Goal: Task Accomplishment & Management: Manage account settings

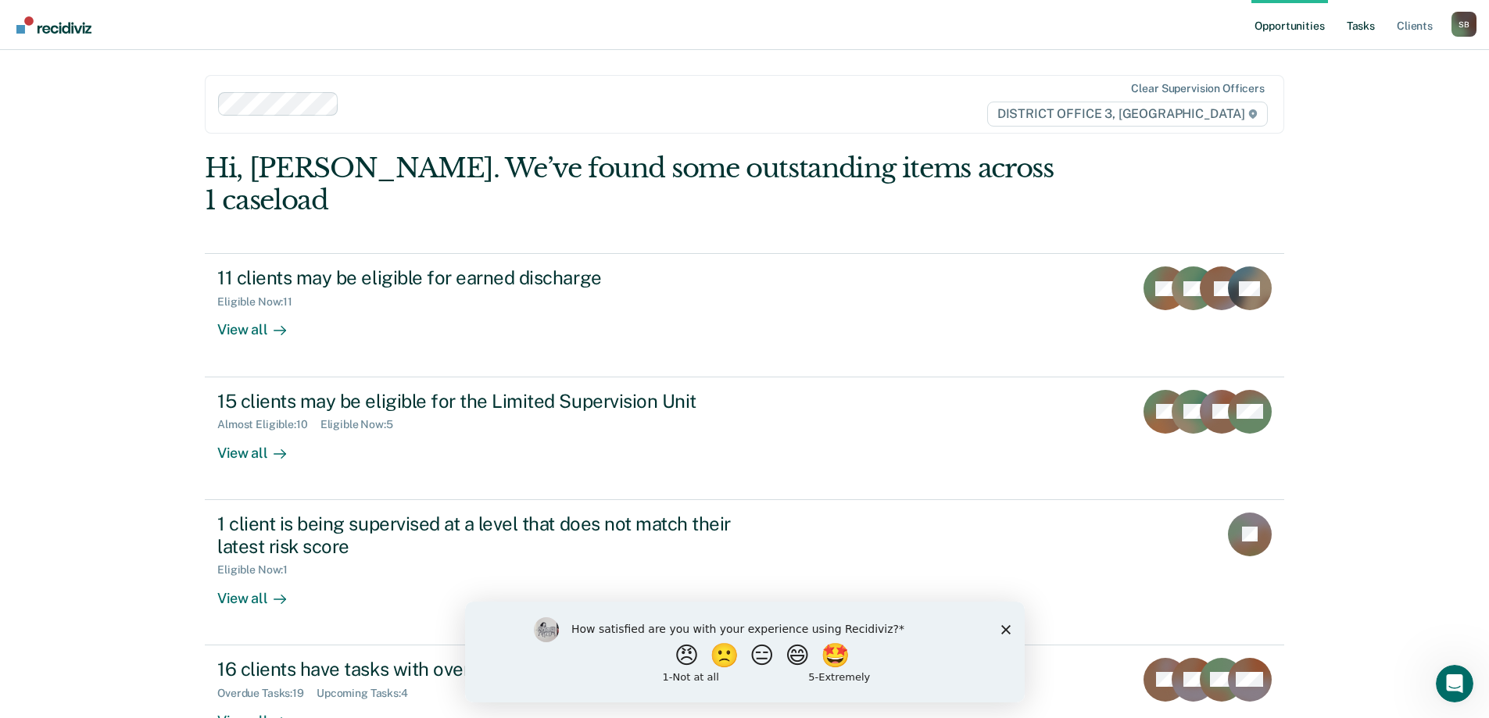
click at [1363, 23] on link "Tasks" at bounding box center [1361, 25] width 34 height 50
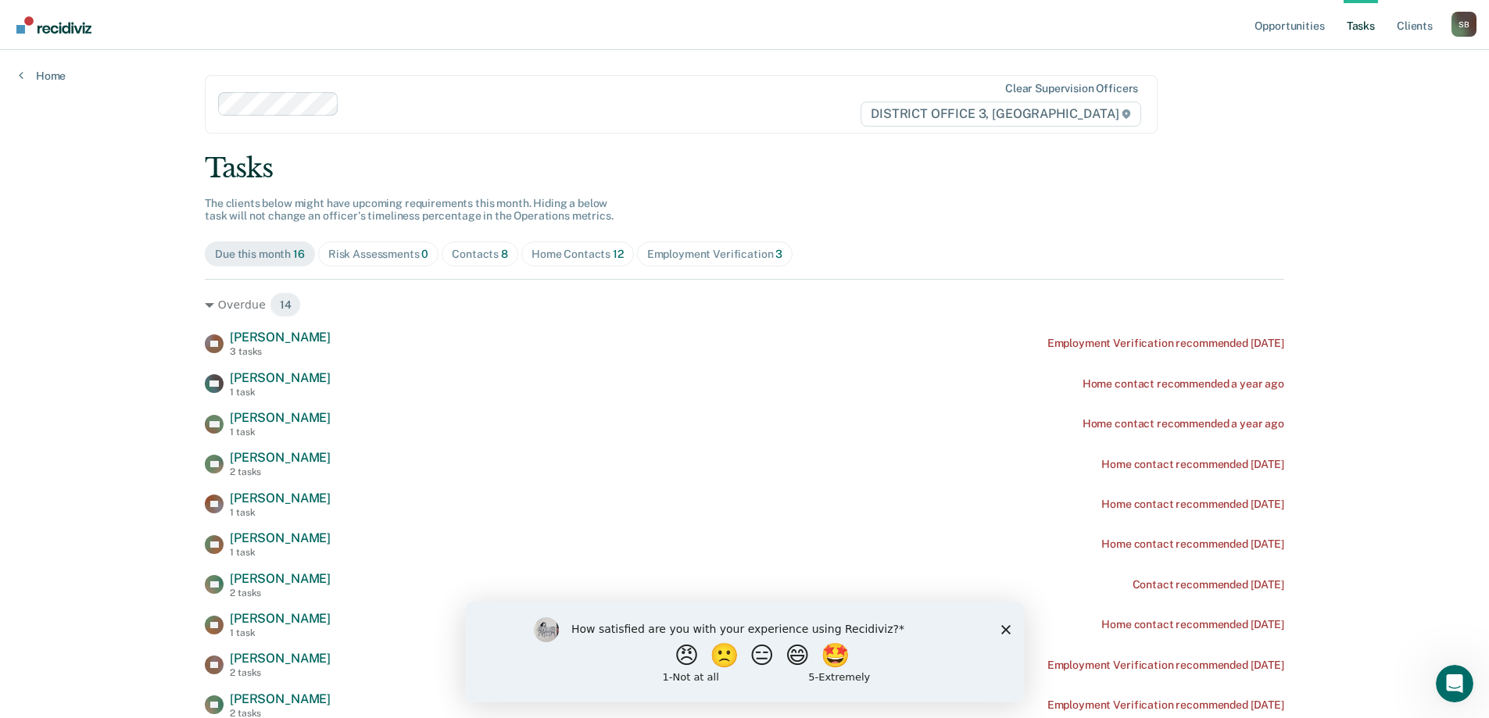
click at [550, 249] on div "Home Contacts 12" at bounding box center [578, 254] width 92 height 13
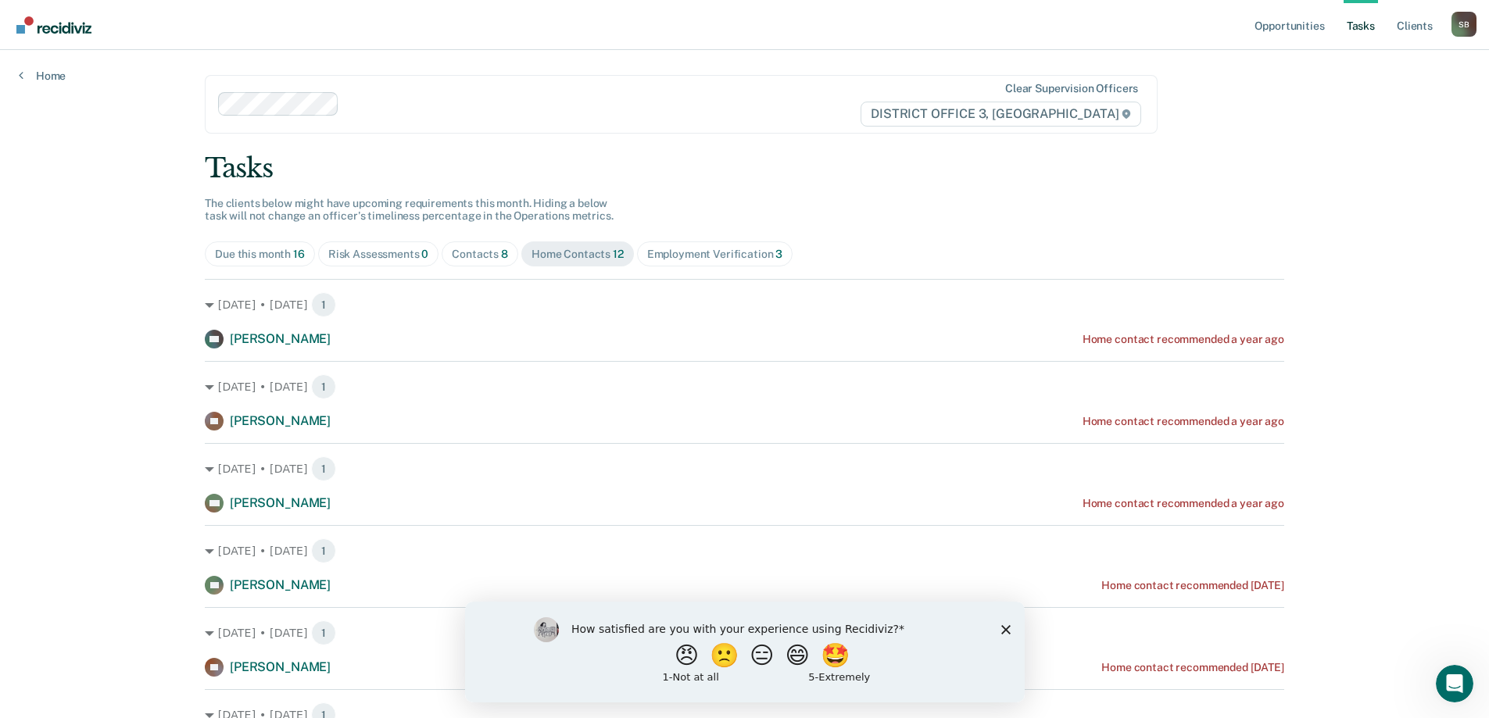
click at [1004, 625] on icon "Close survey" at bounding box center [1005, 629] width 9 height 9
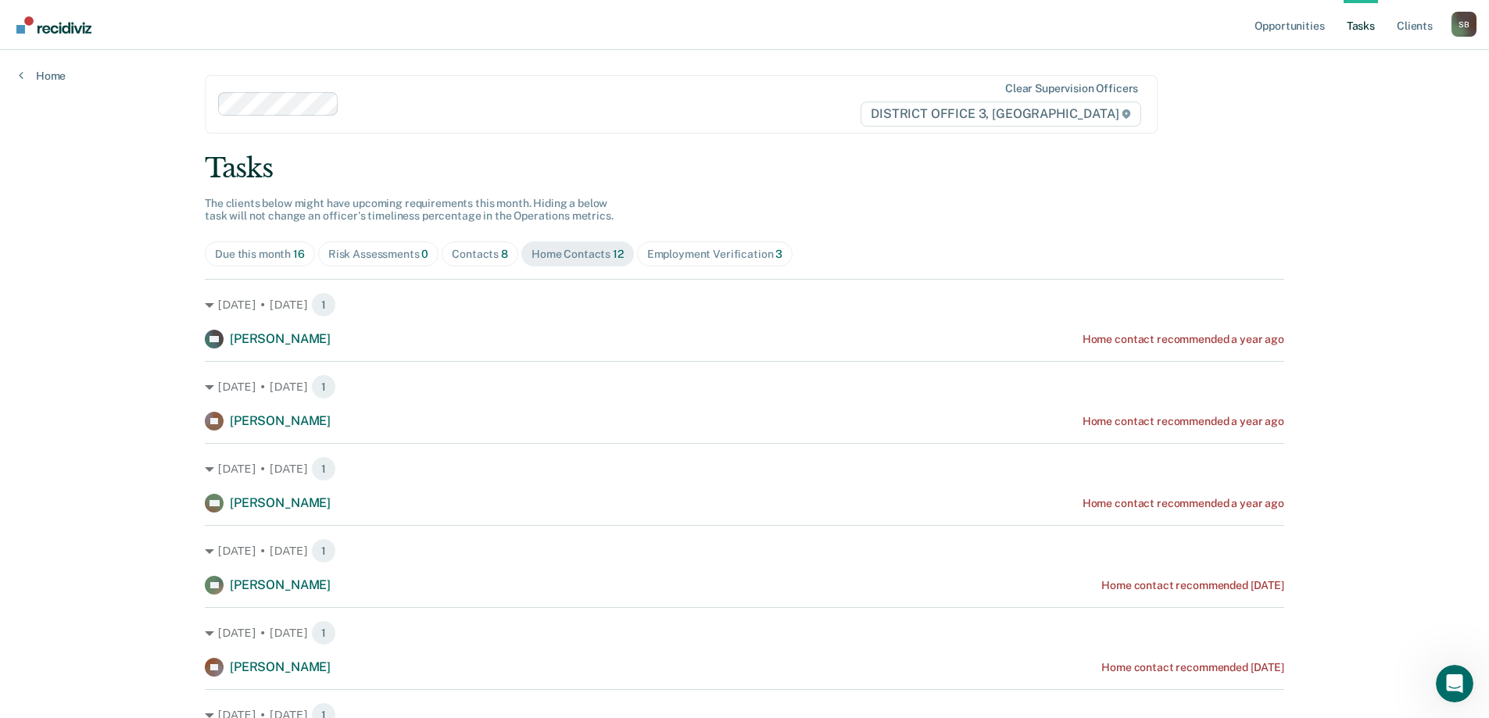
click at [729, 257] on div "Employment Verification 3" at bounding box center [715, 254] width 136 height 13
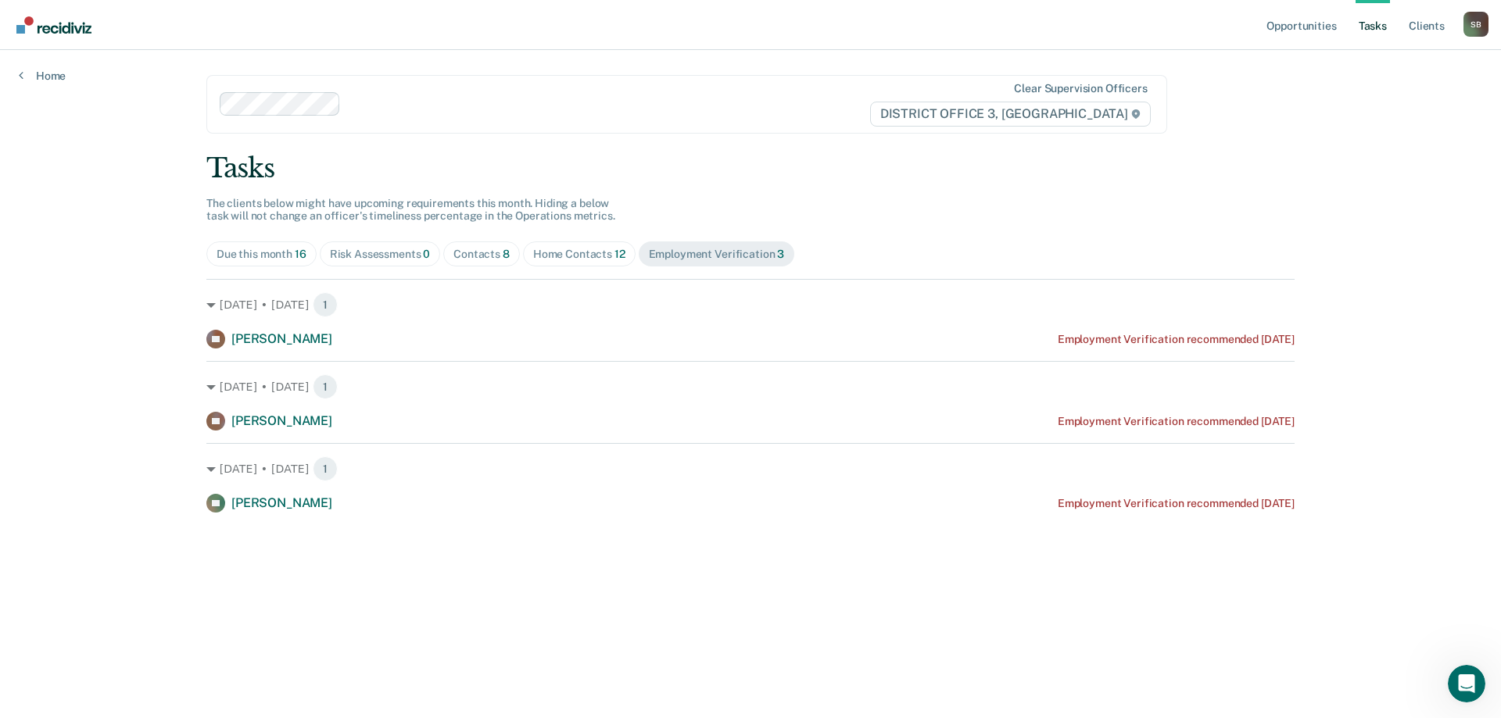
click at [1176, 413] on div "[PERSON_NAME] Employment Verification recommended [DATE]" at bounding box center [750, 421] width 1088 height 19
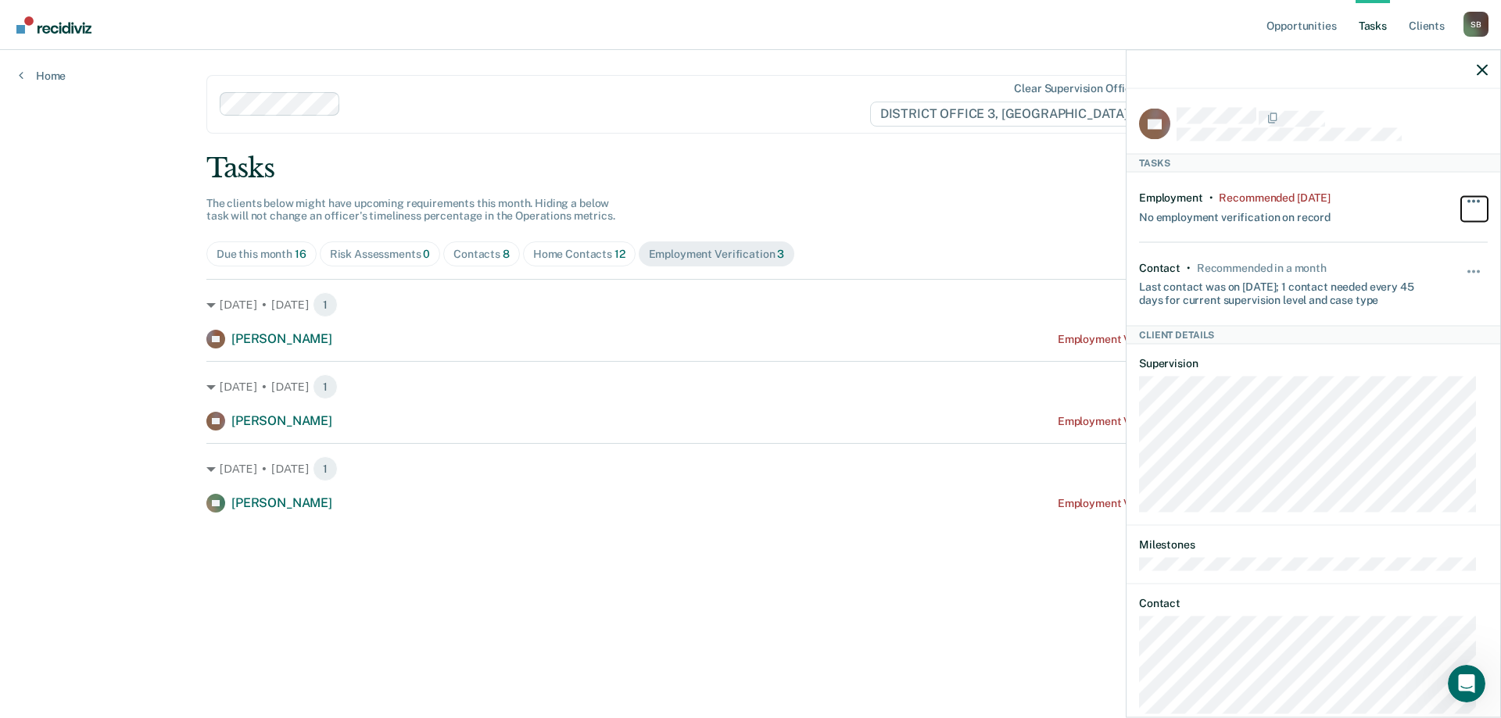
click at [1467, 199] on span "button" at bounding box center [1468, 200] width 3 height 3
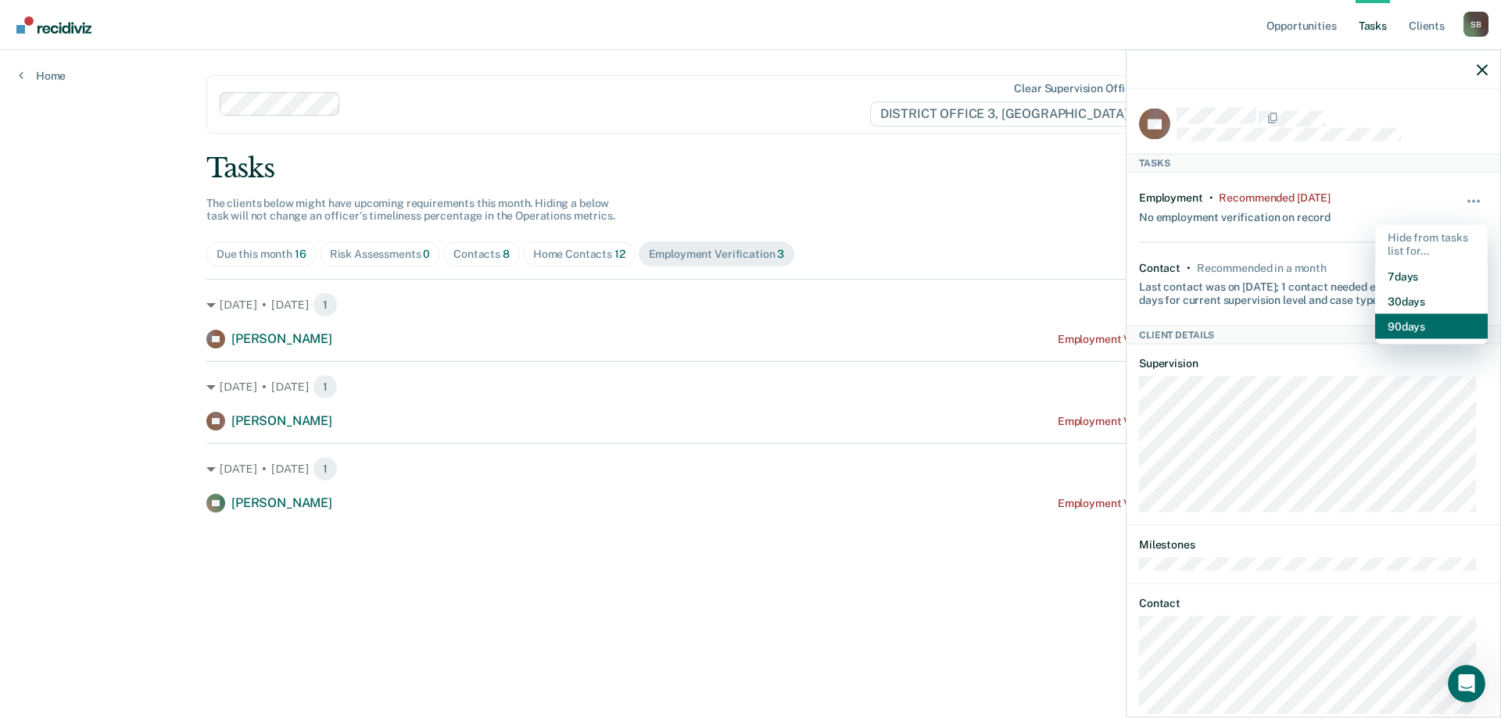
click at [1409, 321] on button "90 days" at bounding box center [1431, 325] width 113 height 25
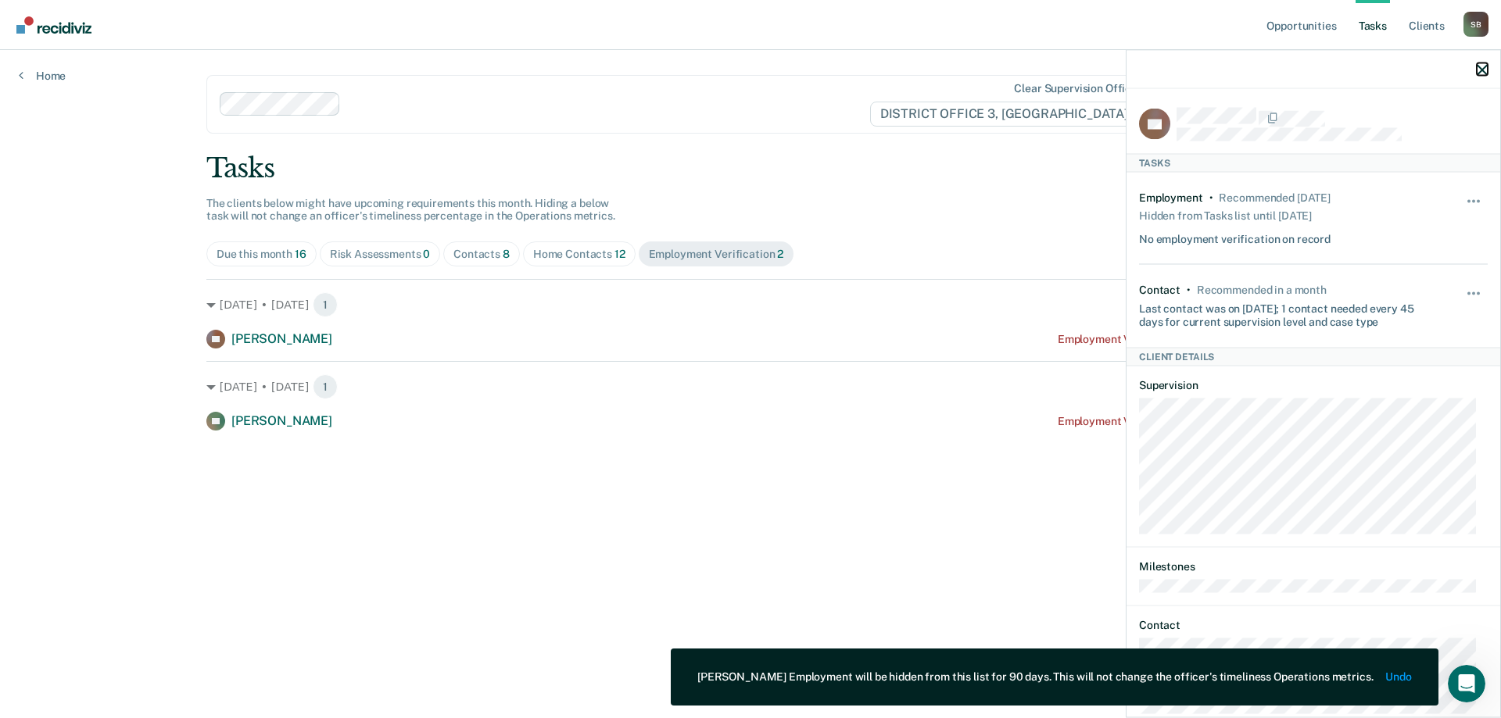
click at [1481, 69] on icon "button" at bounding box center [1482, 69] width 11 height 11
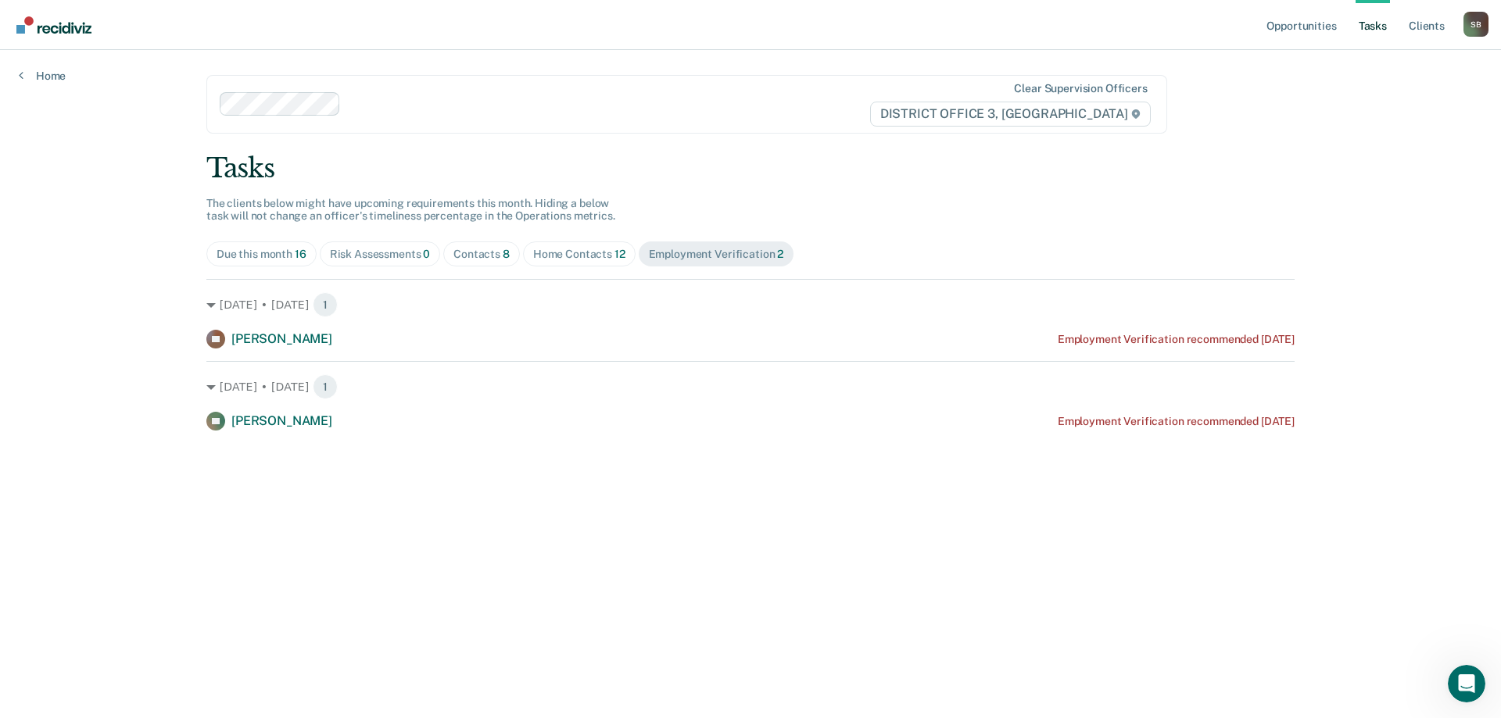
click at [1062, 403] on div "[DATE] • [DATE] 1 LV [PERSON_NAME] Employment Verification recommended [DATE]" at bounding box center [750, 396] width 1088 height 70
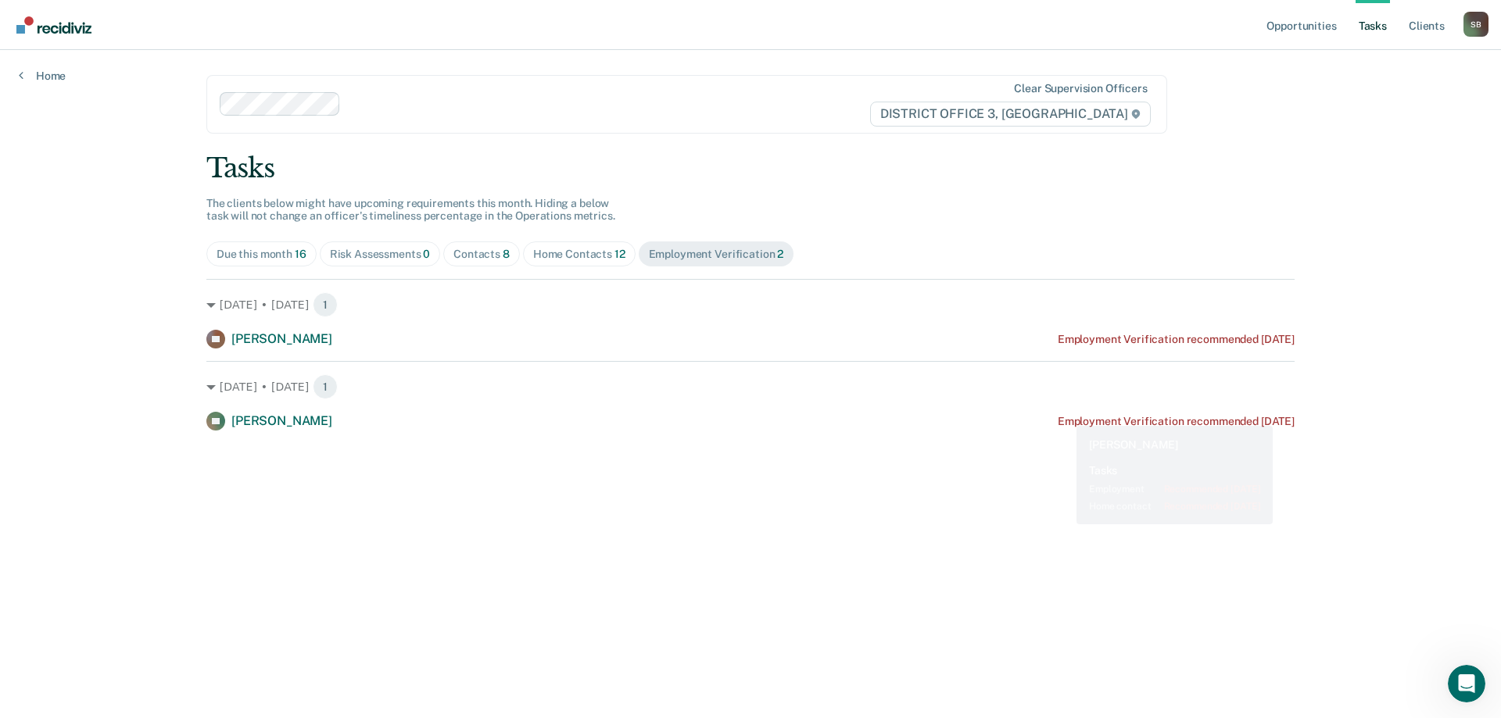
click at [1065, 419] on div "Employment Verification recommended [DATE]" at bounding box center [1176, 421] width 237 height 13
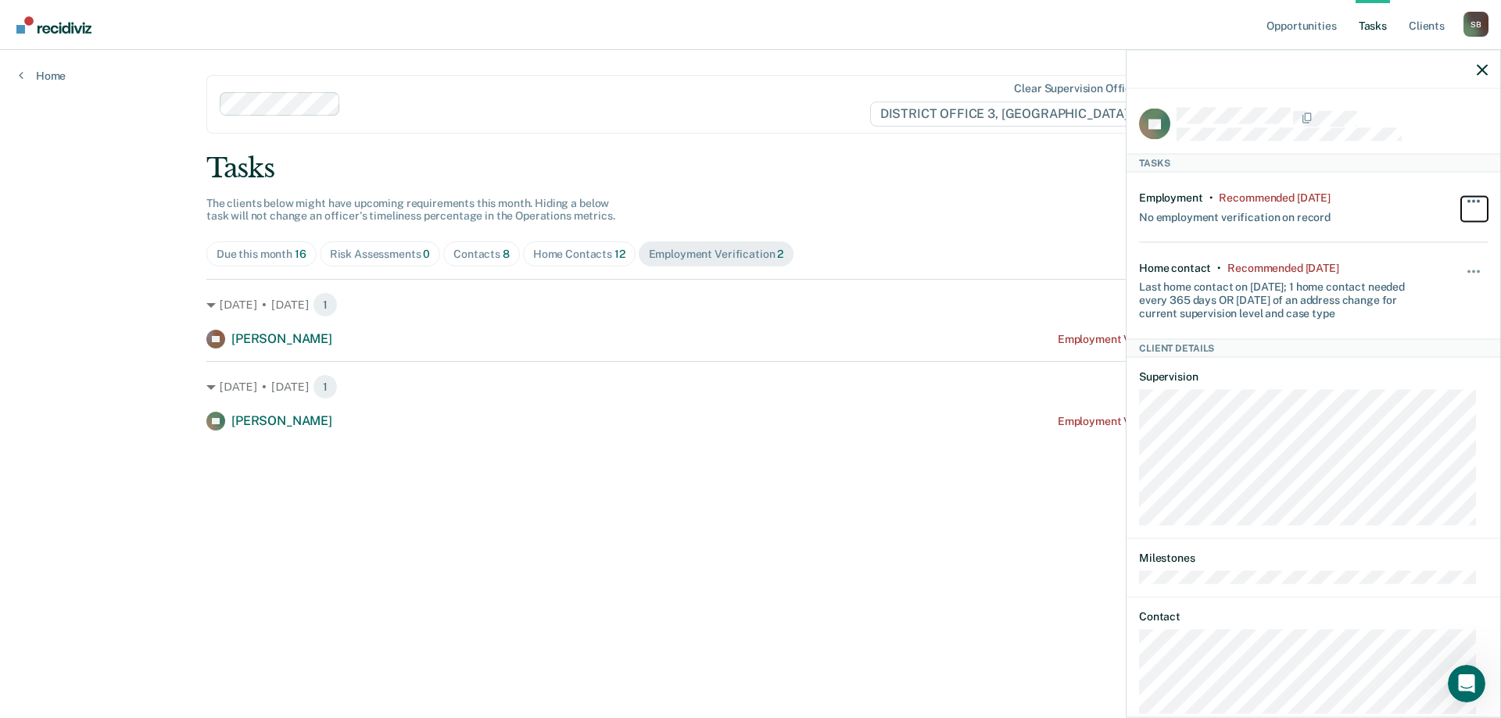
click at [1466, 205] on button "button" at bounding box center [1474, 208] width 27 height 25
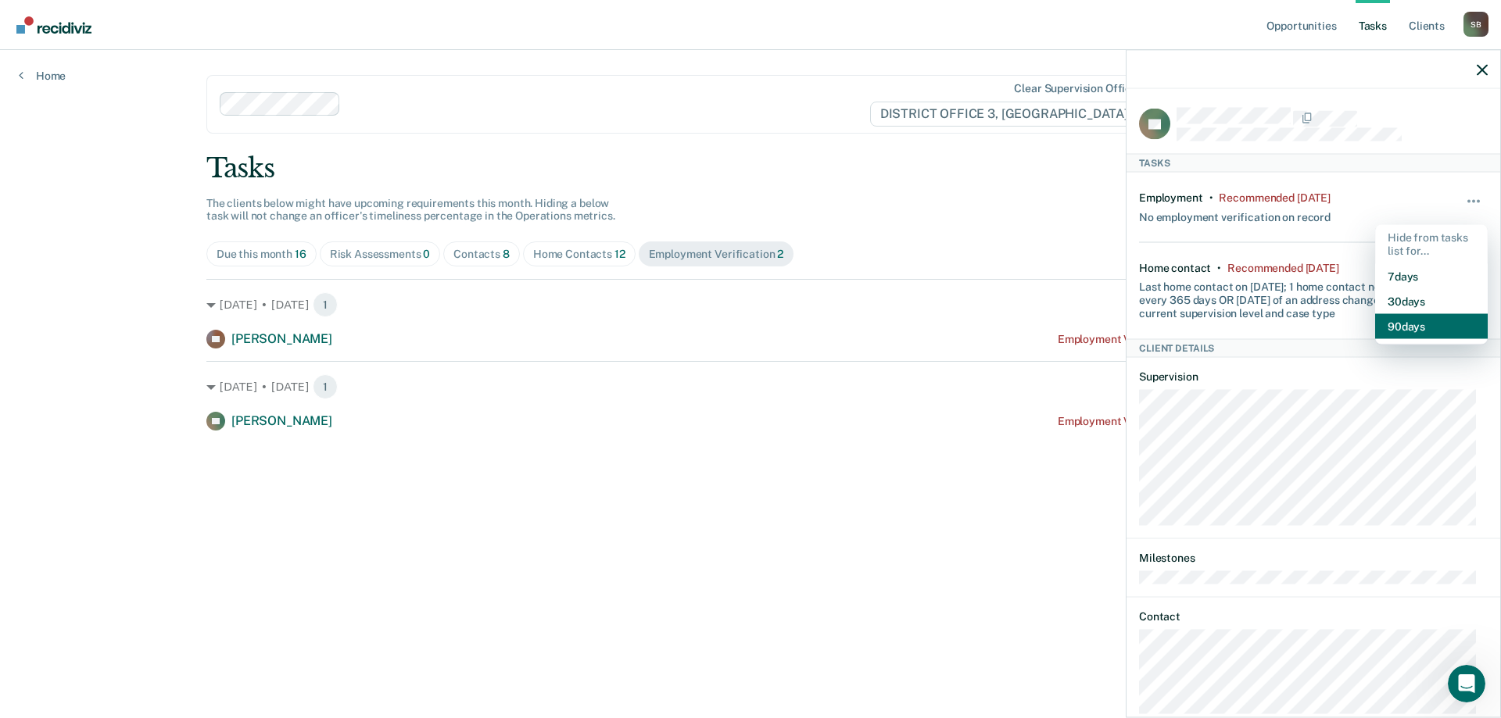
click at [1434, 317] on button "90 days" at bounding box center [1431, 325] width 113 height 25
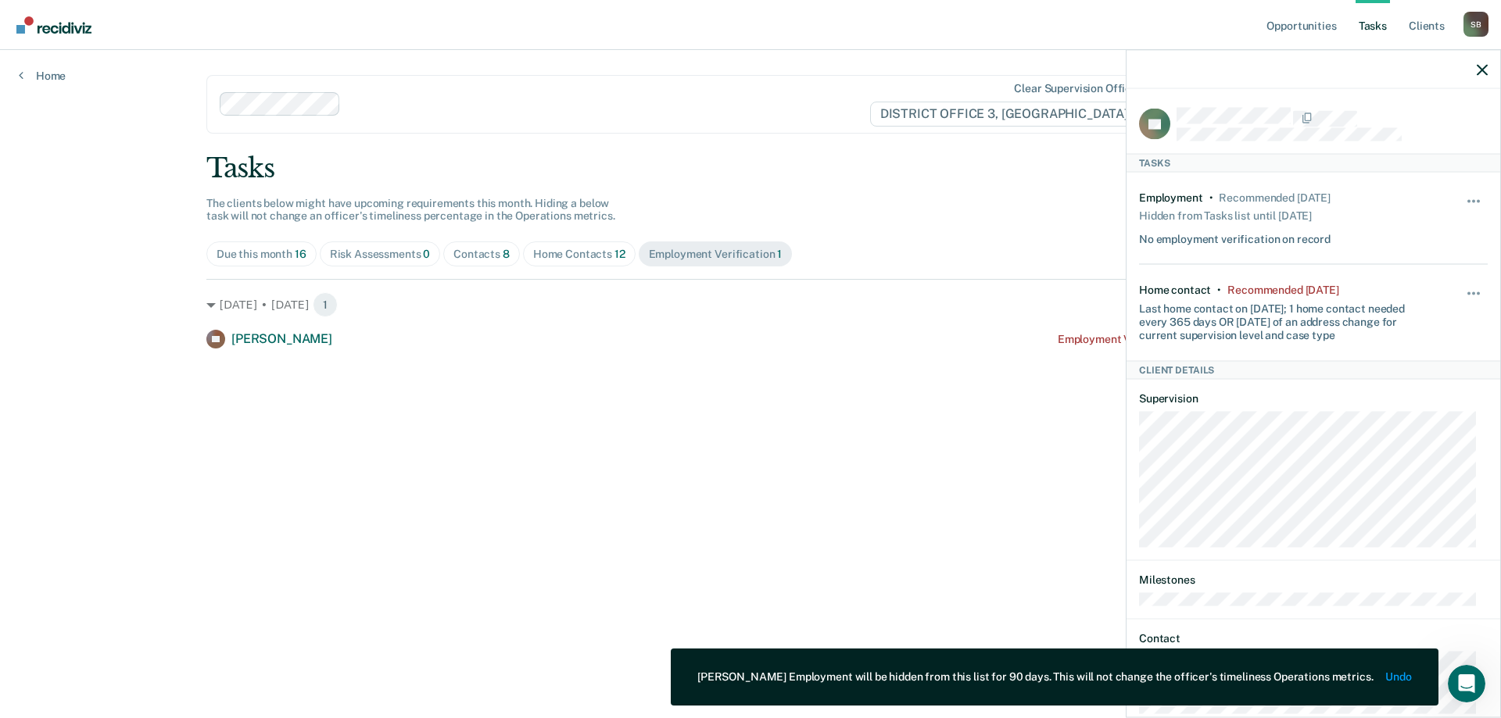
click at [876, 407] on main "Clear supervision officers DISTRICT OFFICE 3, [PERSON_NAME] Tasks The clients b…" at bounding box center [751, 365] width 1126 height 631
click at [1482, 65] on icon "button" at bounding box center [1482, 69] width 11 height 11
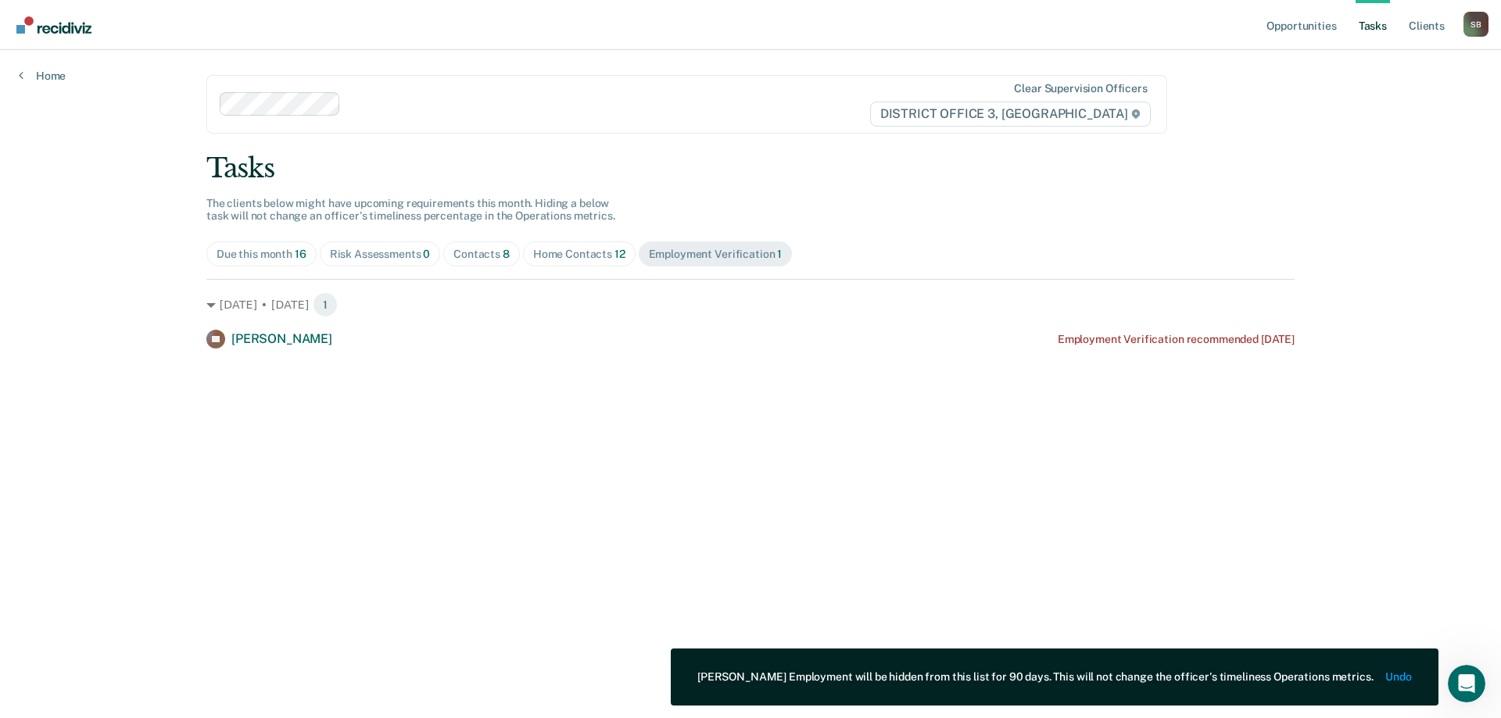
drag, startPoint x: 846, startPoint y: 384, endPoint x: 834, endPoint y: 384, distance: 11.7
click at [844, 384] on main "Clear supervision officers DISTRICT OFFICE 3, [PERSON_NAME] Tasks The clients b…" at bounding box center [751, 365] width 1126 height 631
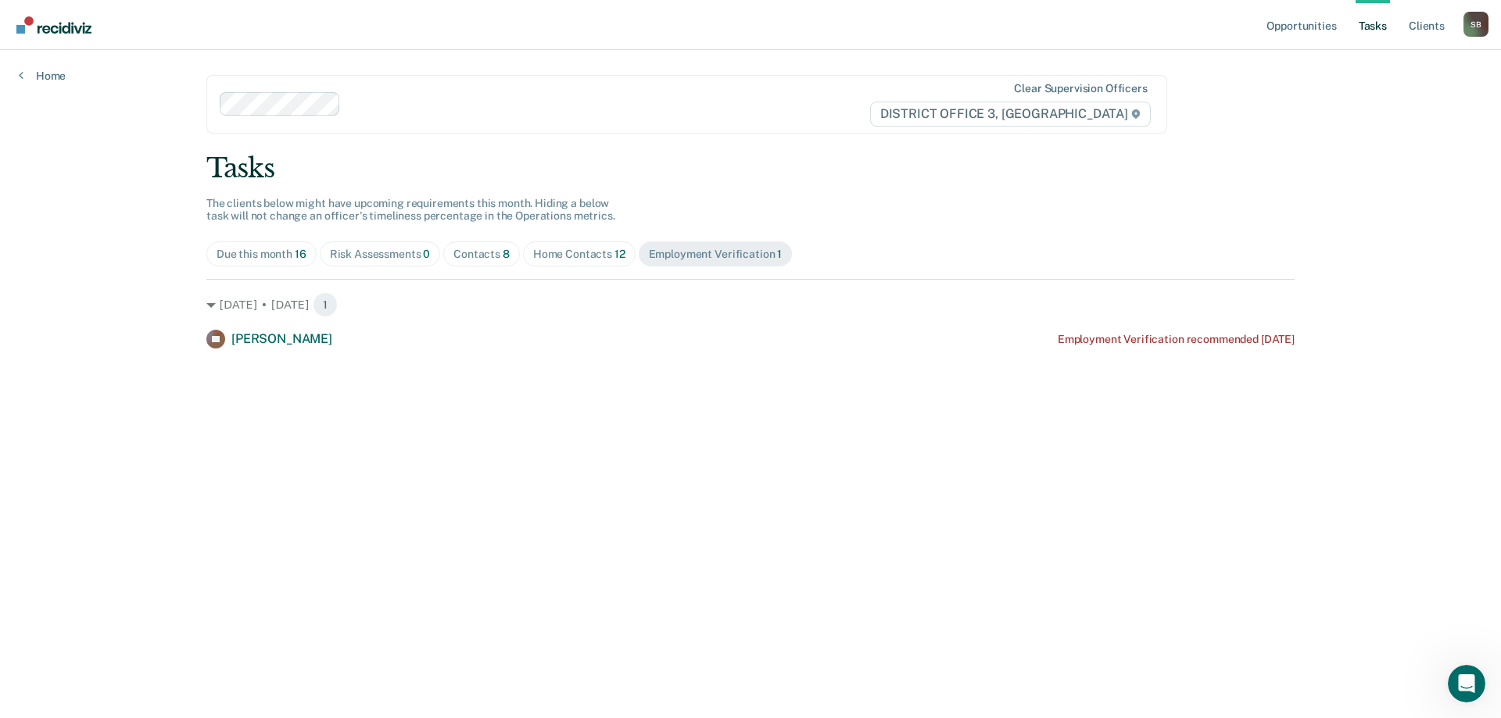
click at [377, 252] on div "Risk Assessments 0" at bounding box center [380, 254] width 101 height 13
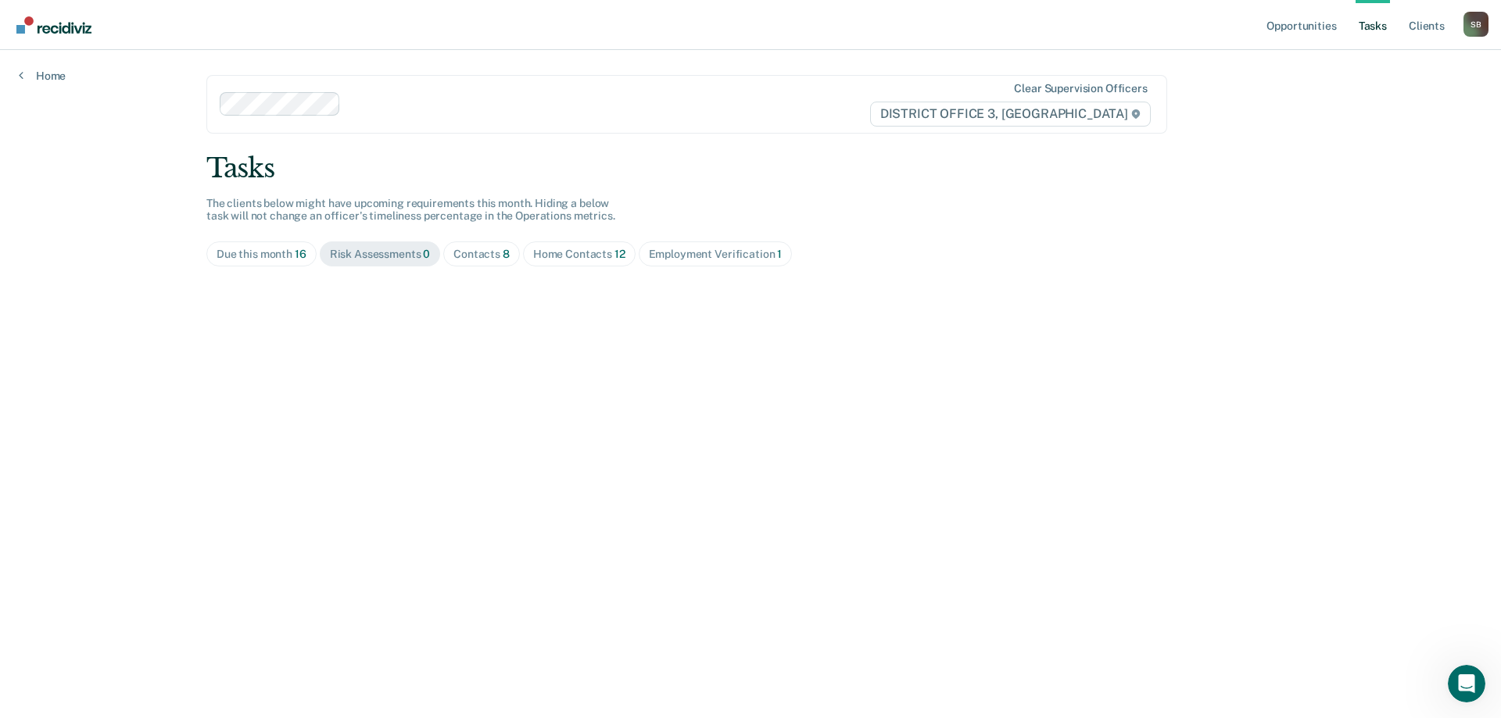
click at [485, 251] on div "Contacts 8" at bounding box center [481, 254] width 56 height 13
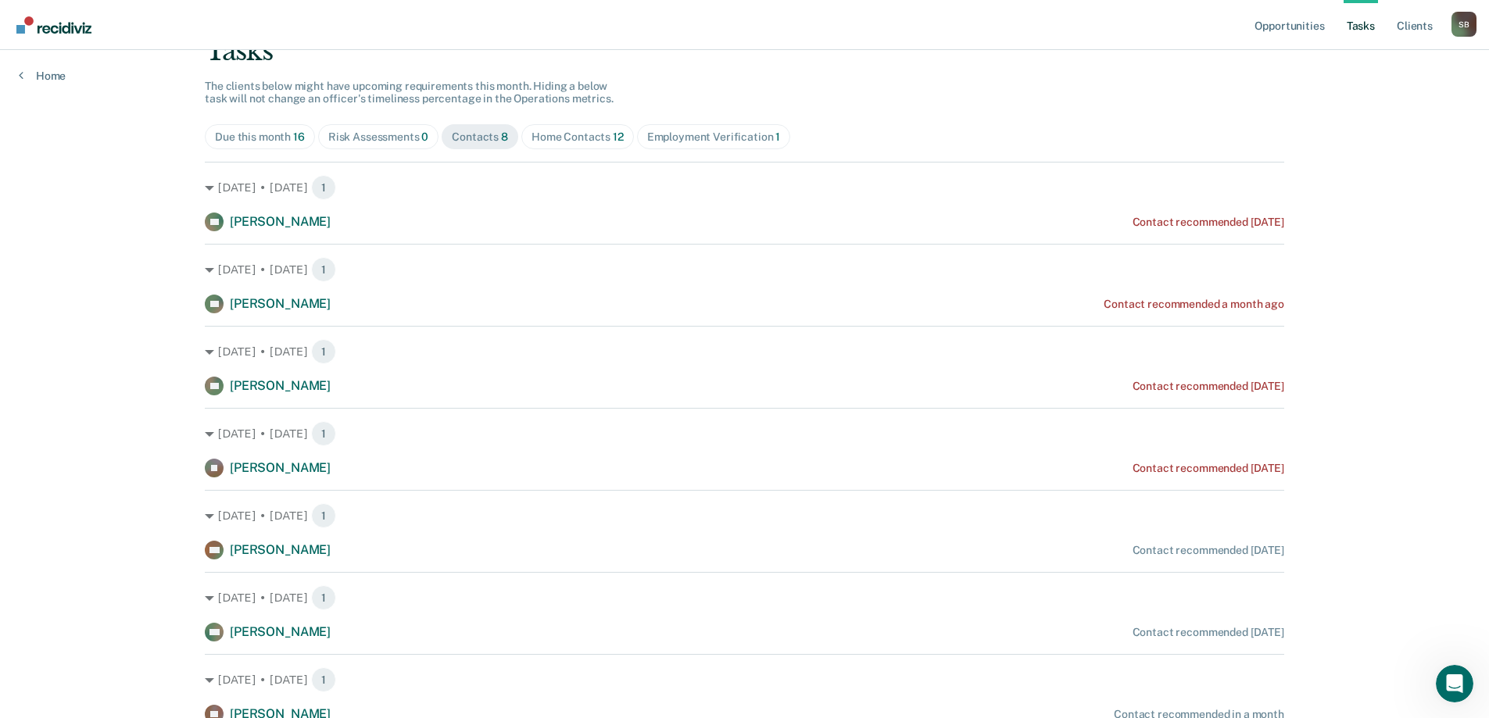
scroll to position [156, 0]
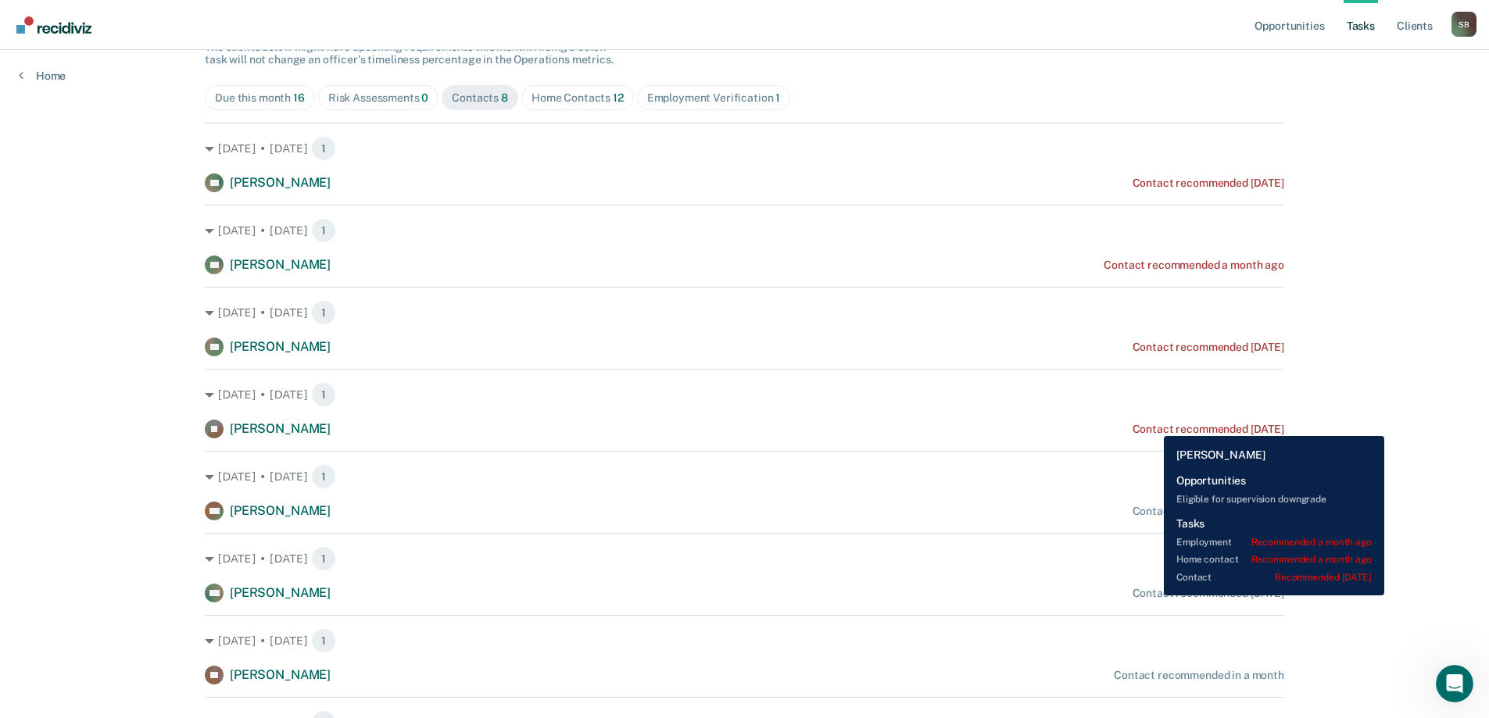
click at [1152, 424] on div "Contact recommended [DATE]" at bounding box center [1209, 429] width 152 height 13
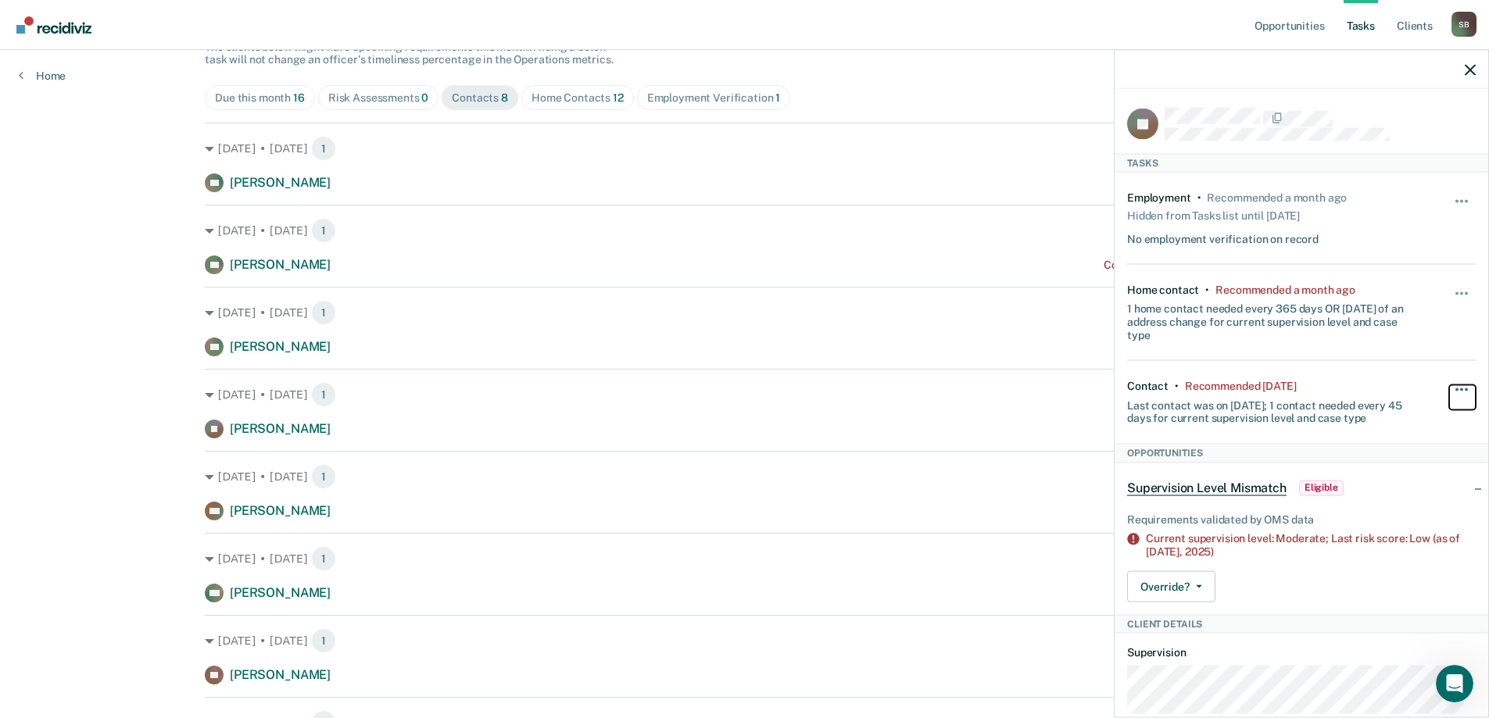
click at [1449, 389] on button "button" at bounding box center [1462, 397] width 27 height 25
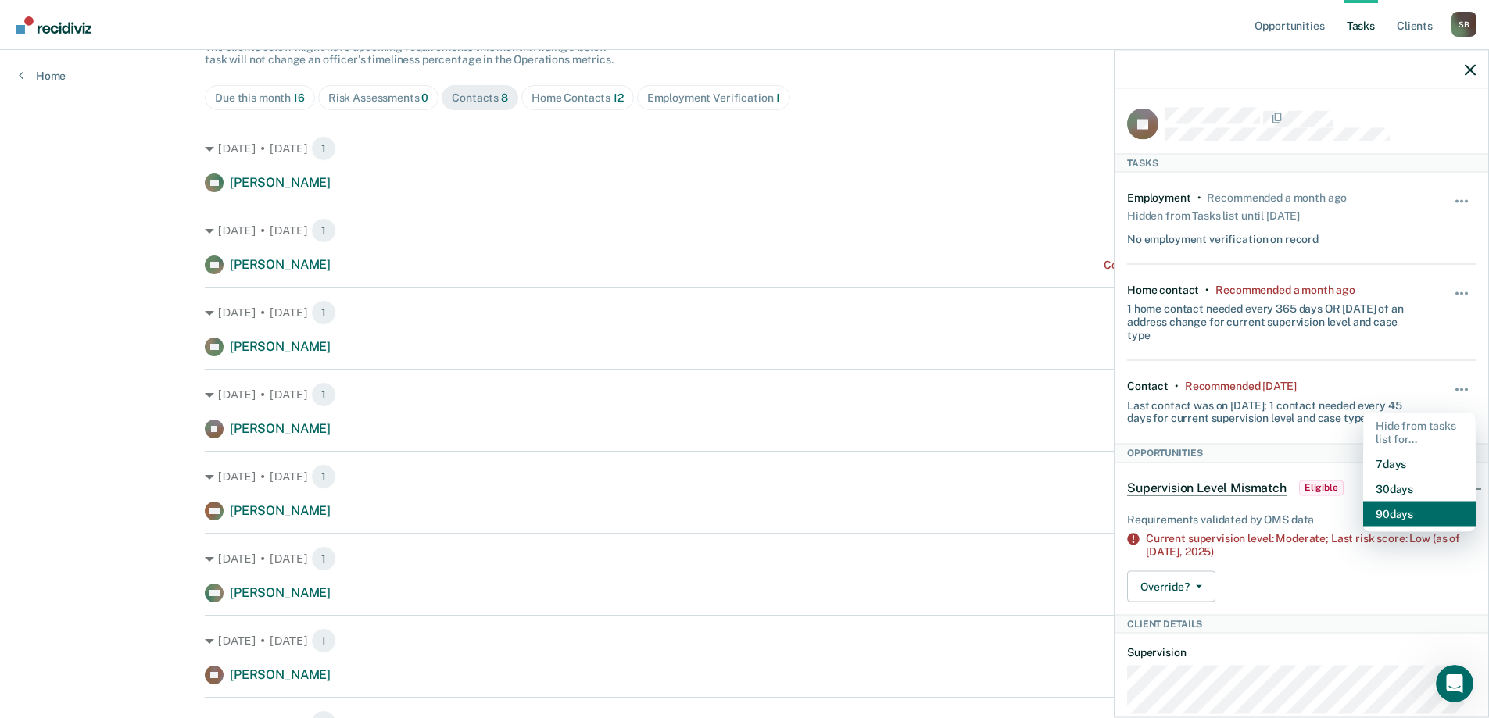
click at [1394, 516] on button "90 days" at bounding box center [1419, 514] width 113 height 25
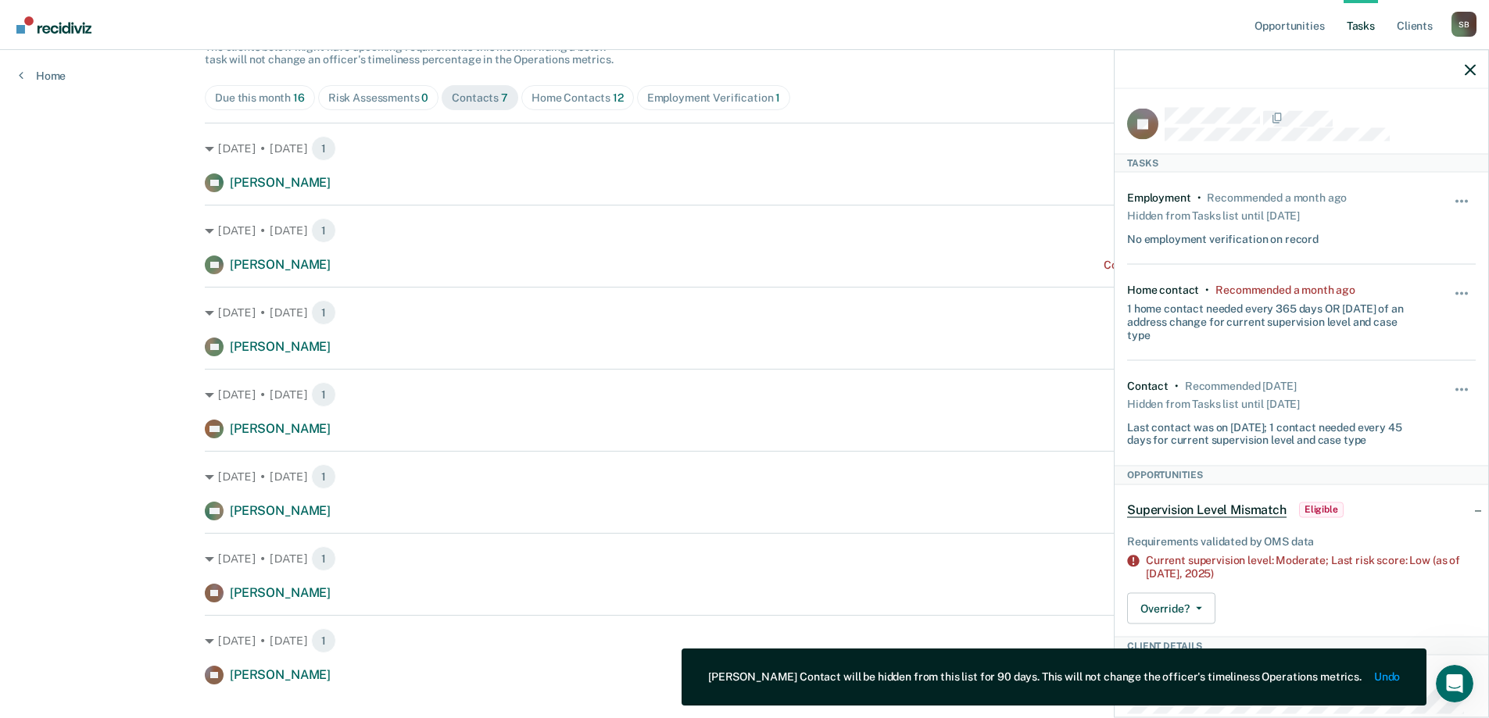
click at [1019, 70] on div "Tasks The clients below might have upcoming requirements this month. Hiding a b…" at bounding box center [745, 340] width 1080 height 689
click at [1471, 65] on icon "button" at bounding box center [1470, 69] width 11 height 11
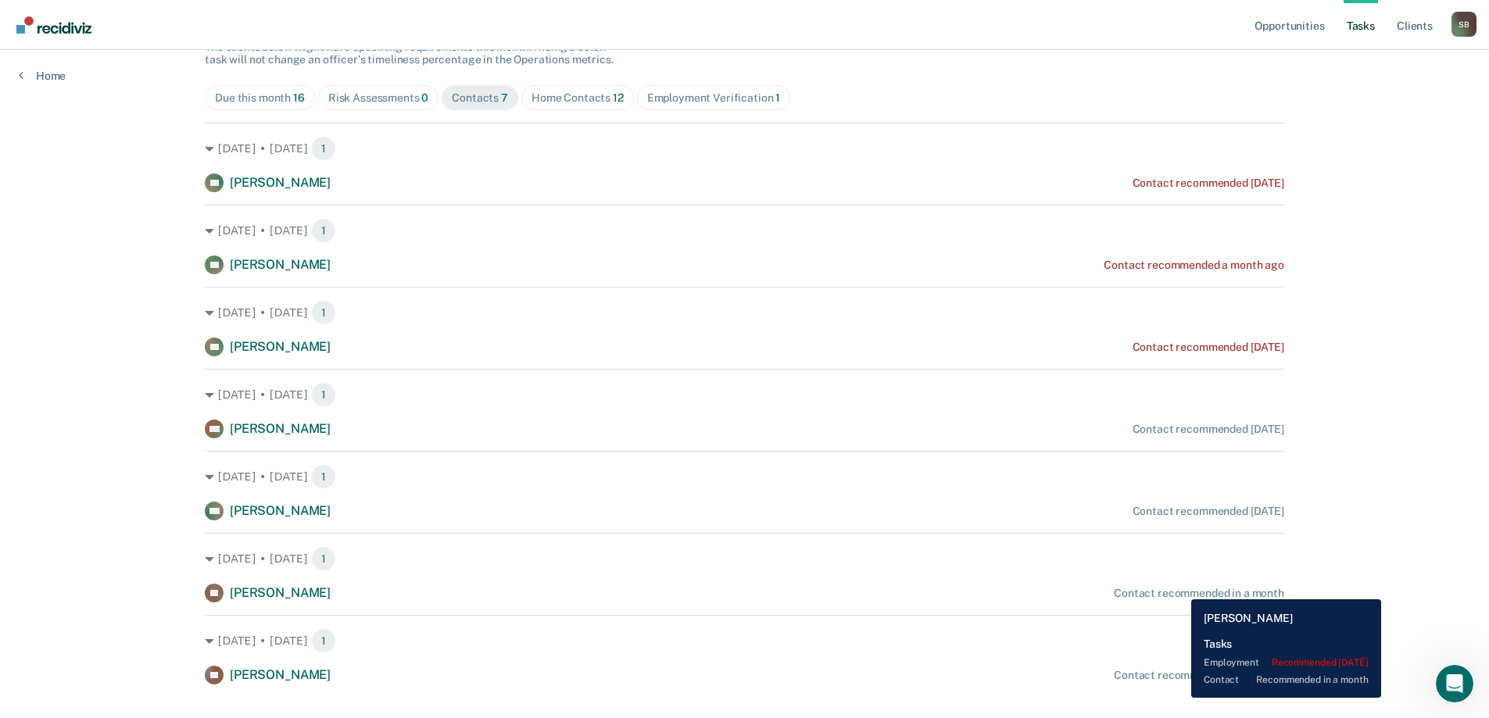
click at [1180, 588] on div "Contact recommended in a month" at bounding box center [1199, 593] width 170 height 13
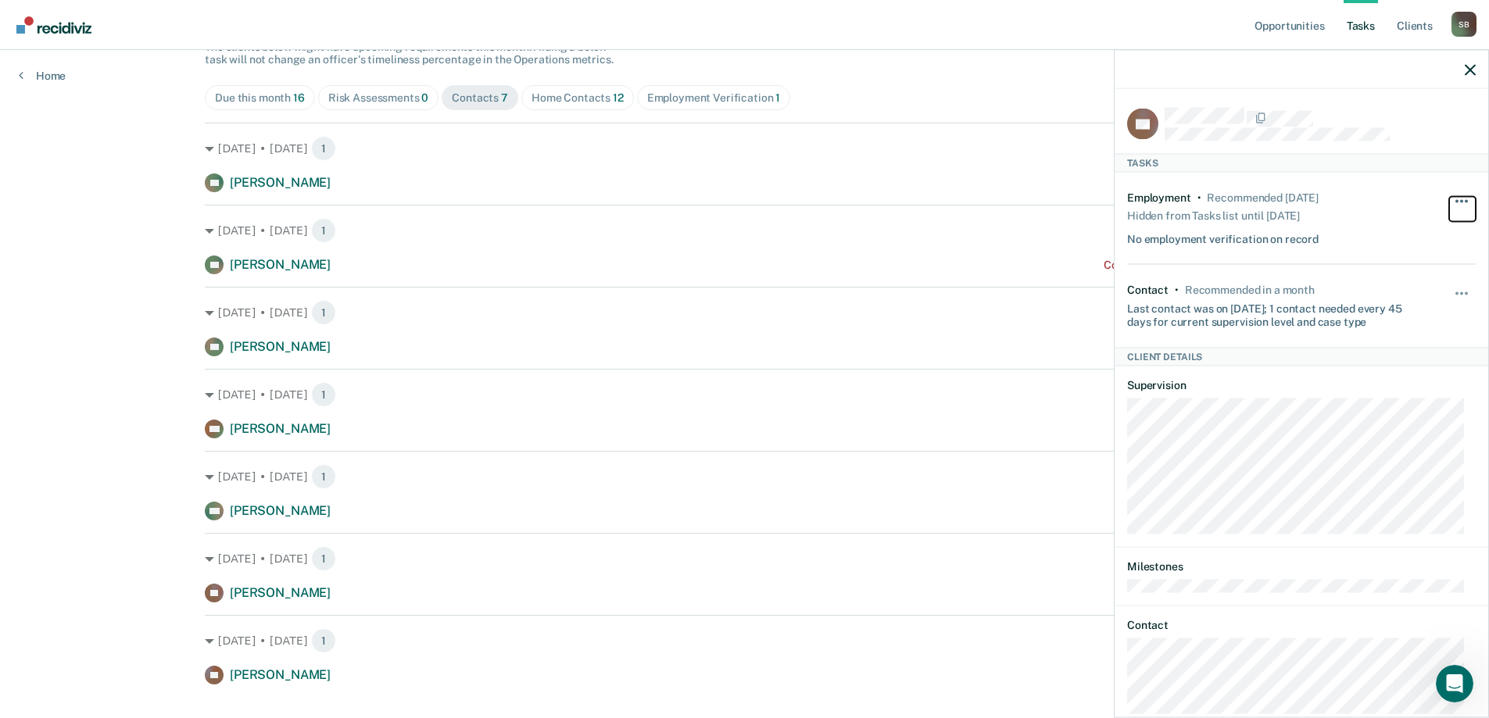
click at [1452, 198] on button "button" at bounding box center [1462, 208] width 27 height 25
click at [1456, 294] on button "button" at bounding box center [1462, 300] width 27 height 25
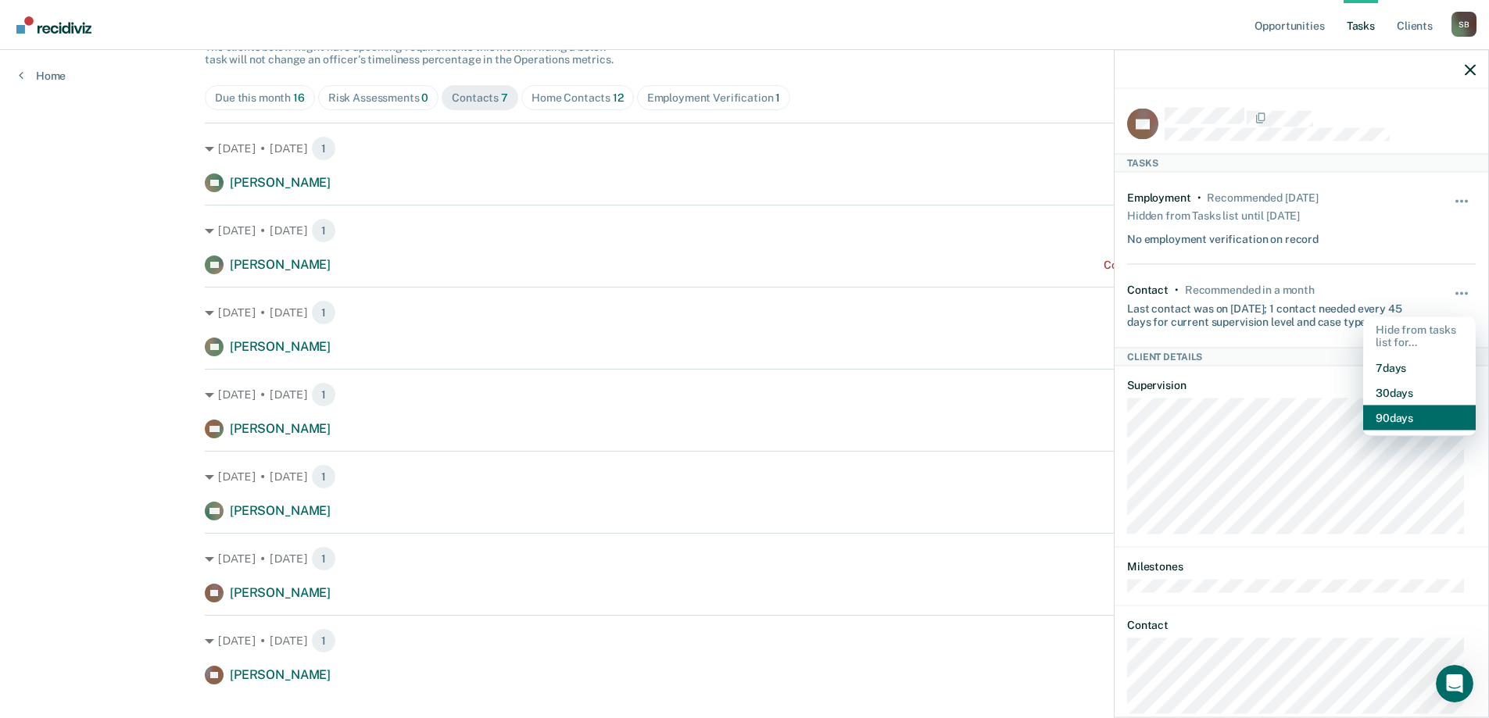
click at [1413, 412] on button "90 days" at bounding box center [1419, 418] width 113 height 25
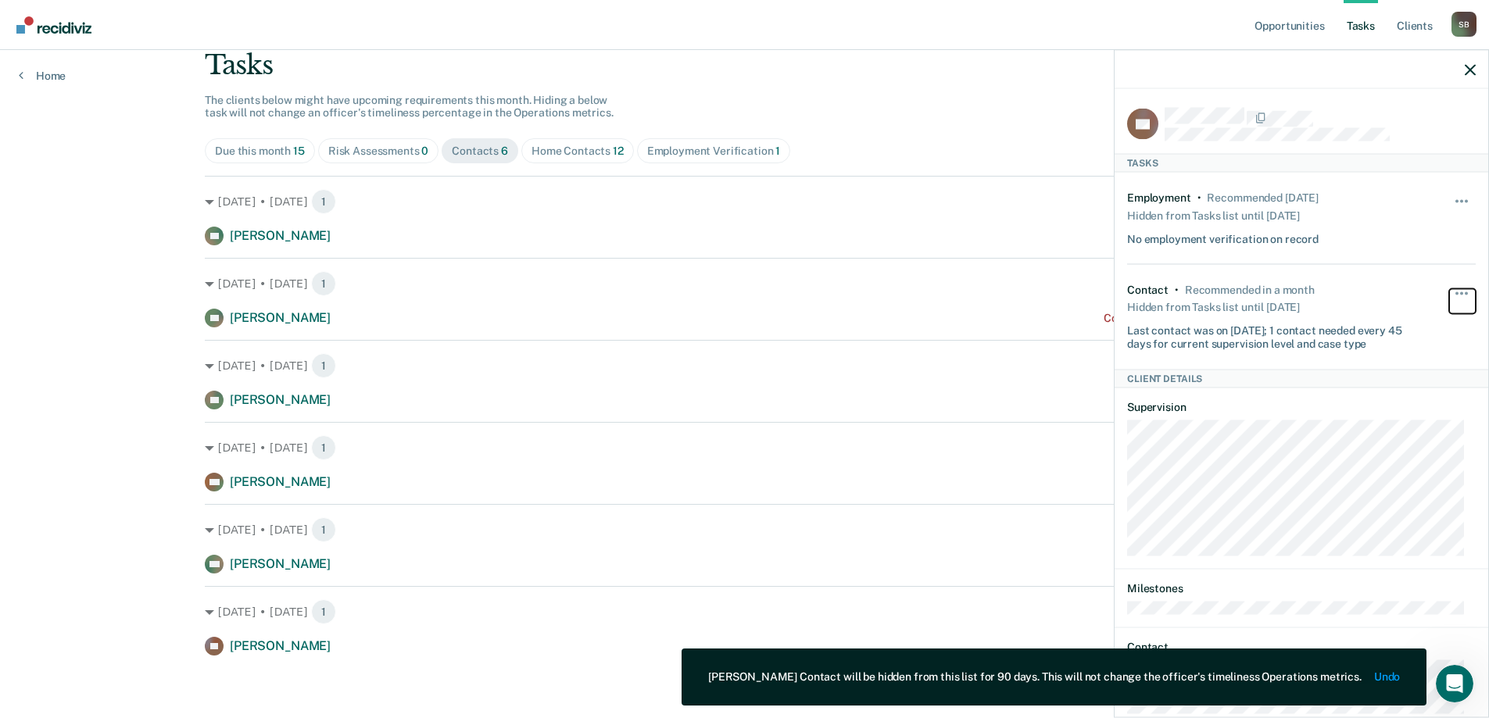
scroll to position [103, 0]
click at [1470, 67] on icon "button" at bounding box center [1470, 69] width 11 height 11
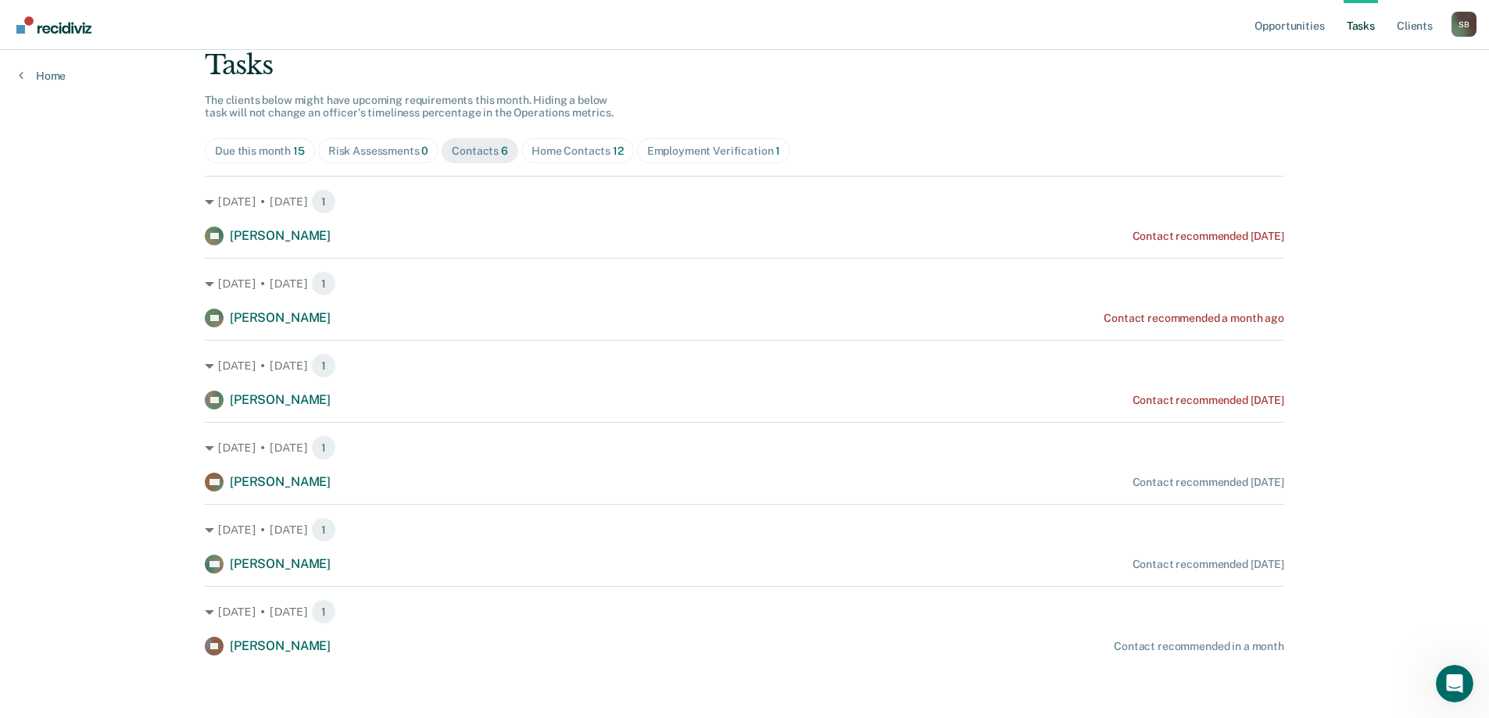
click at [231, 150] on div "Due this month 15" at bounding box center [260, 151] width 90 height 13
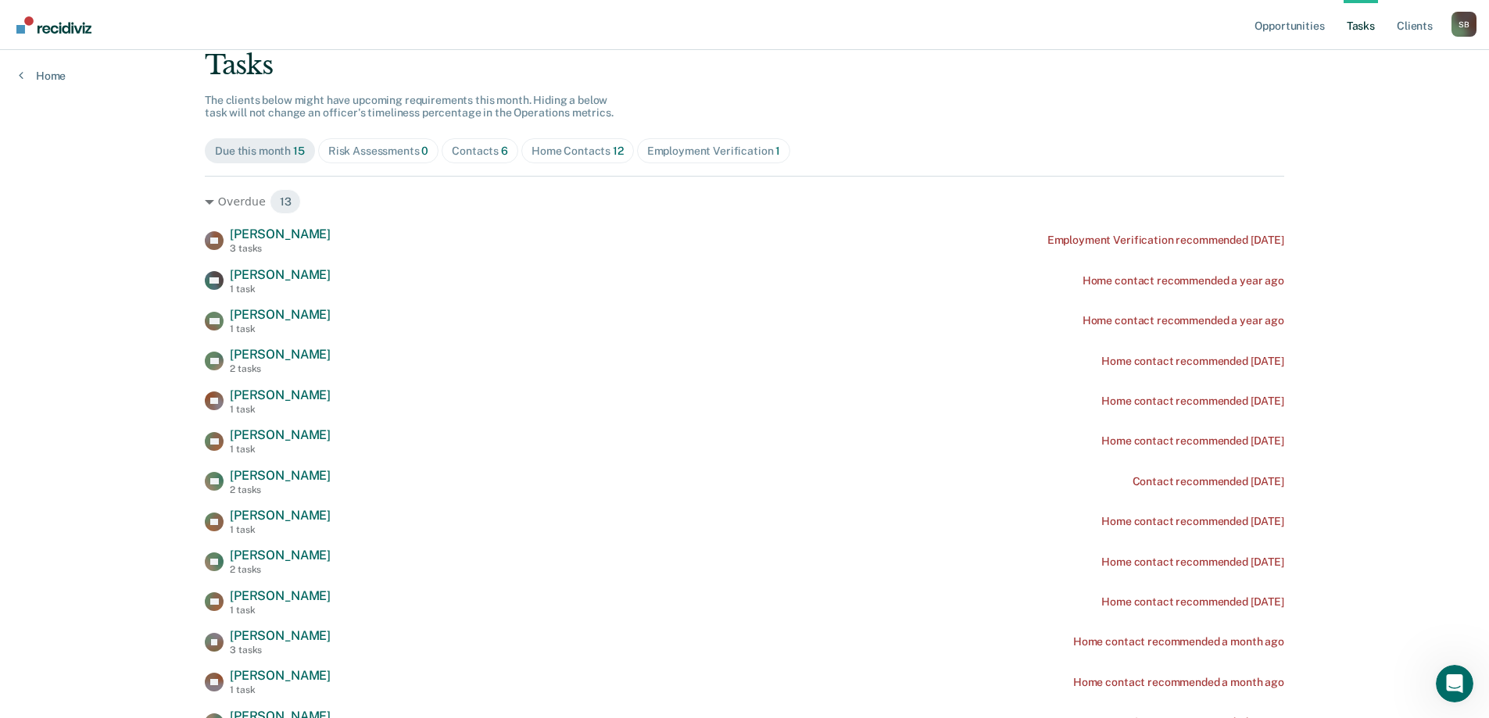
click at [174, 137] on div "Opportunities Tasks Client s [PERSON_NAME] Profile How it works Log Out Home Cl…" at bounding box center [744, 413] width 1489 height 1033
click at [477, 150] on div "Contacts 6" at bounding box center [480, 151] width 56 height 13
